Goal: Task Accomplishment & Management: Use online tool/utility

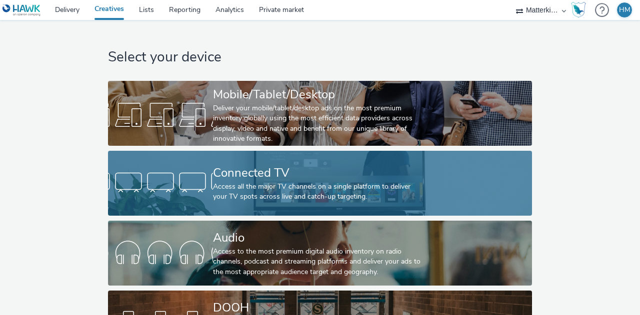
scroll to position [53, 0]
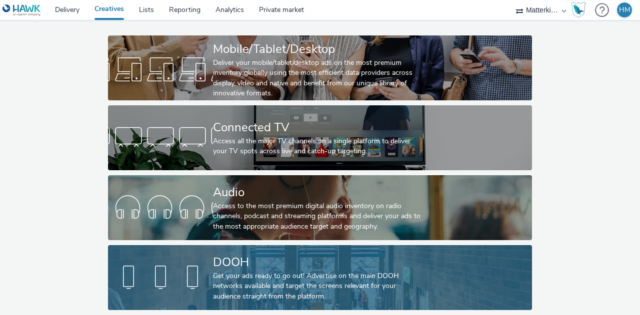
click at [279, 279] on div "Get your ads ready to go out! Advertise on the main DOOH networks available and…" at bounding box center [318, 286] width 210 height 30
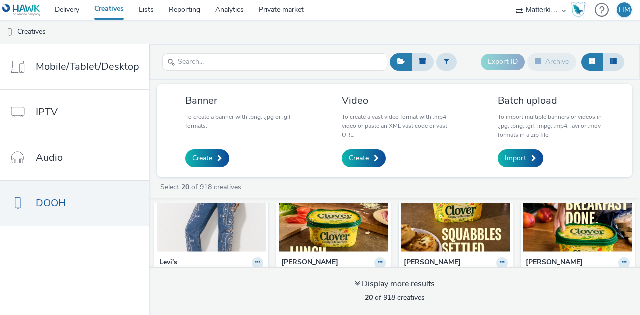
scroll to position [59, 0]
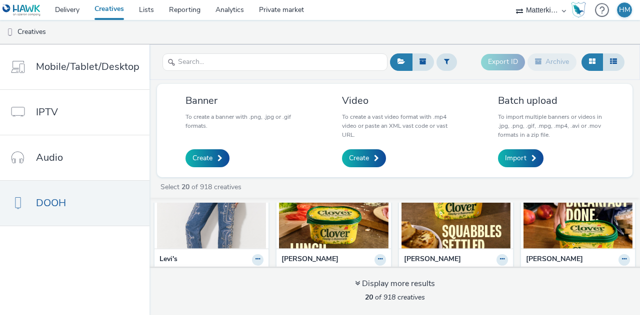
click at [221, 225] on img at bounding box center [211, 199] width 109 height 97
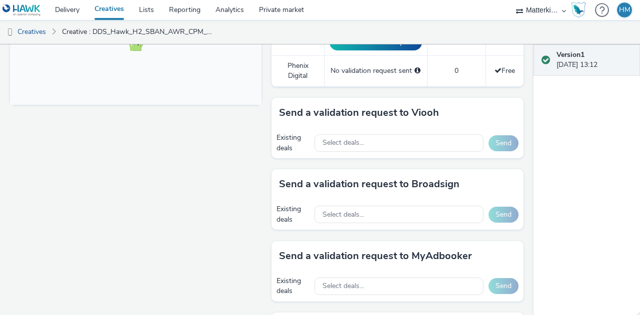
scroll to position [423, 0]
click at [246, 202] on div "Fullscreen" at bounding box center [138, 74] width 256 height 757
click at [383, 137] on div "Select deals..." at bounding box center [398, 143] width 169 height 17
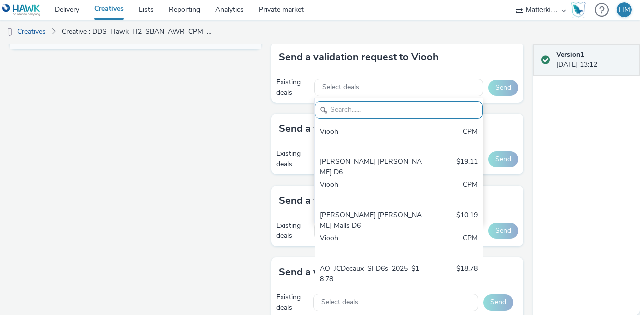
scroll to position [718, 0]
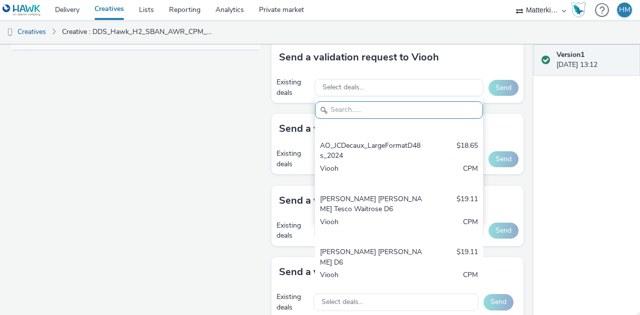
click at [196, 198] on div "Fullscreen" at bounding box center [138, 18] width 256 height 757
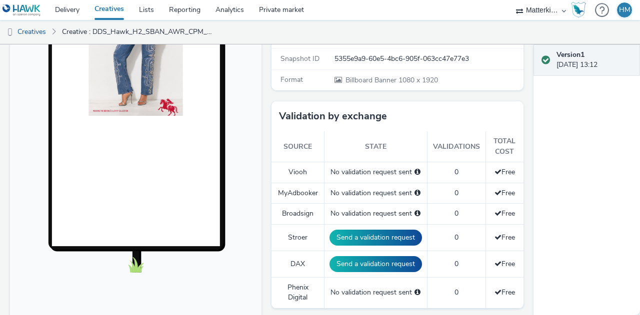
scroll to position [204, 0]
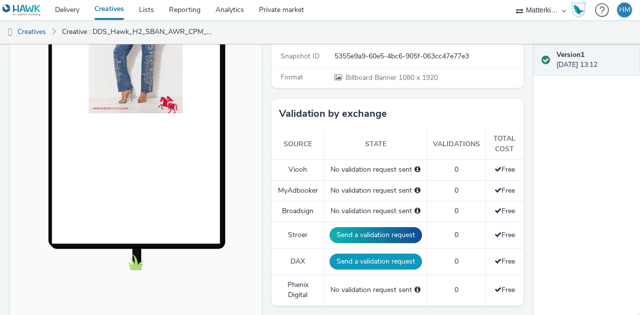
click at [358, 257] on button "Send a validation request" at bounding box center [375, 262] width 92 height 16
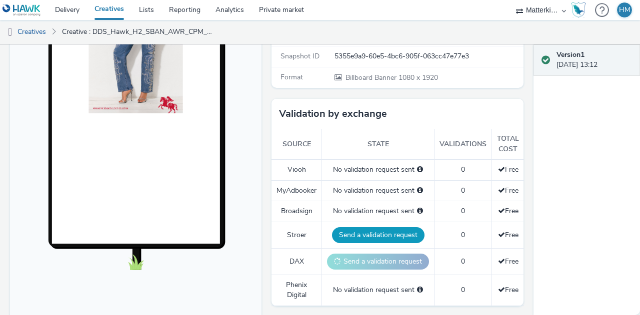
click at [356, 239] on button "Send a validation request" at bounding box center [378, 235] width 92 height 16
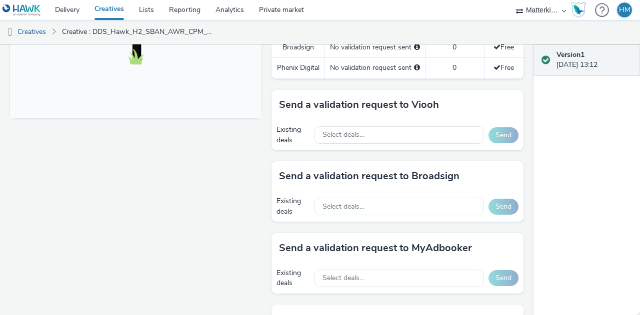
scroll to position [408, 0]
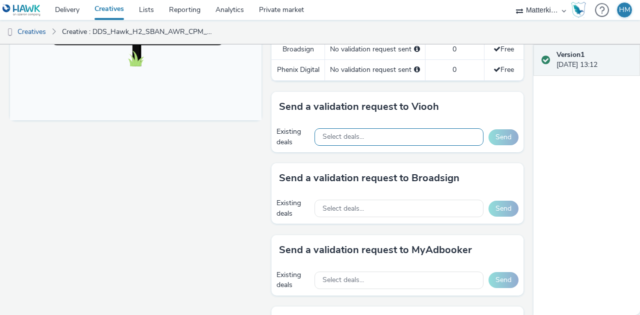
click at [368, 146] on div "Select deals..." at bounding box center [398, 136] width 169 height 17
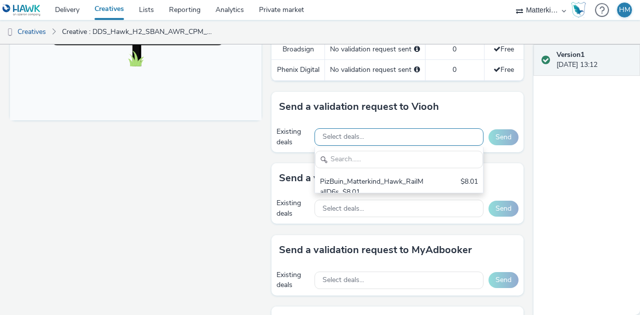
scroll to position [0, 0]
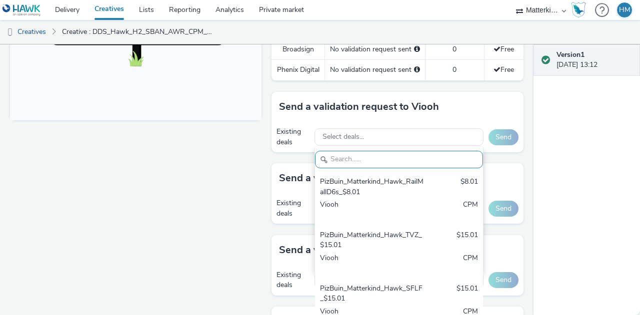
click at [267, 94] on div "To deliver using: Broadsign, VIOOH, [PERSON_NAME], MyAdbooker, Dax or Phenix Di…" at bounding box center [394, 79] width 256 height 736
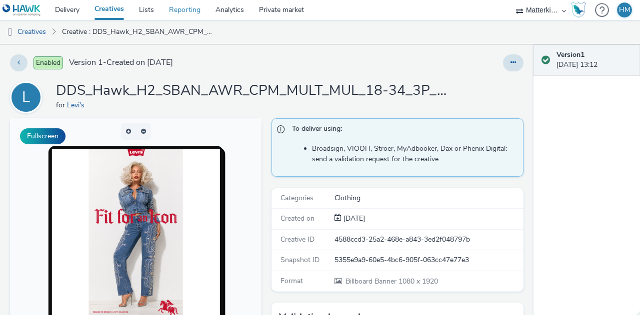
drag, startPoint x: 160, startPoint y: 7, endPoint x: 166, endPoint y: 13, distance: 8.5
click at [166, 13] on link "Reporting" at bounding box center [184, 10] width 46 height 20
